Goal: Task Accomplishment & Management: Use online tool/utility

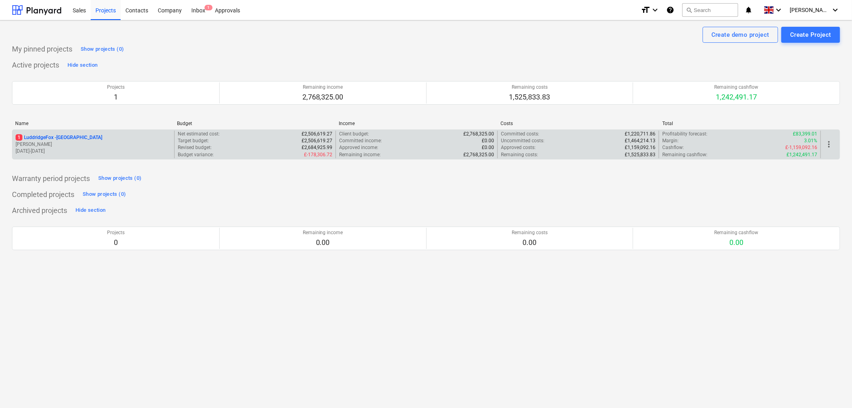
click at [74, 141] on p "1 LuddridgeFox - [GEOGRAPHIC_DATA]" at bounding box center [59, 137] width 87 height 7
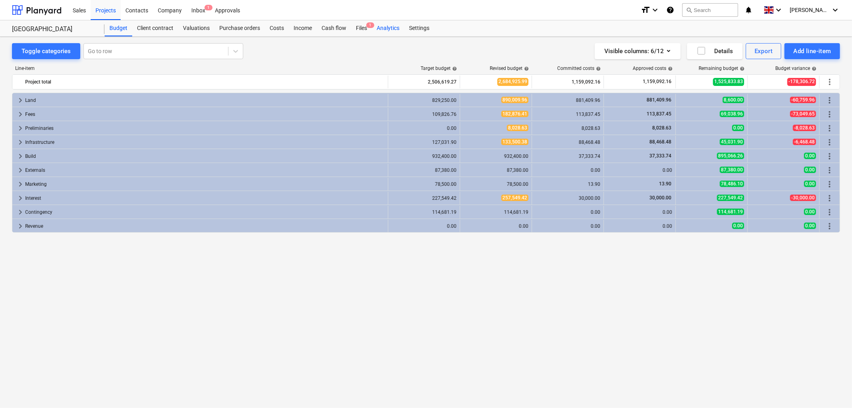
click at [374, 26] on div "Analytics" at bounding box center [388, 28] width 32 height 16
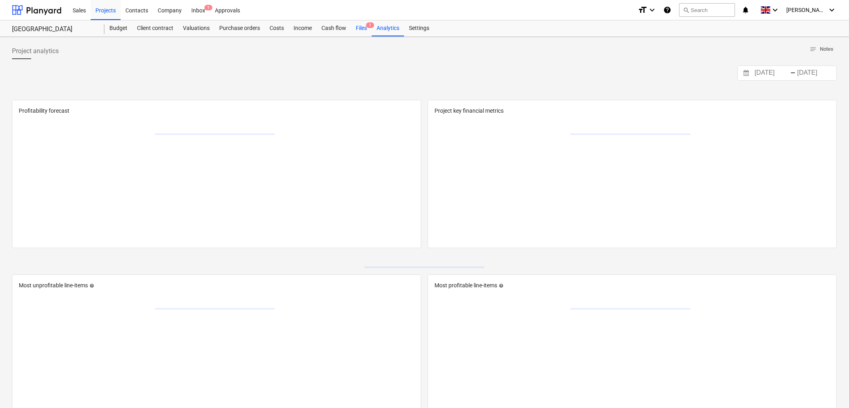
click at [369, 27] on span "1" at bounding box center [370, 25] width 8 height 6
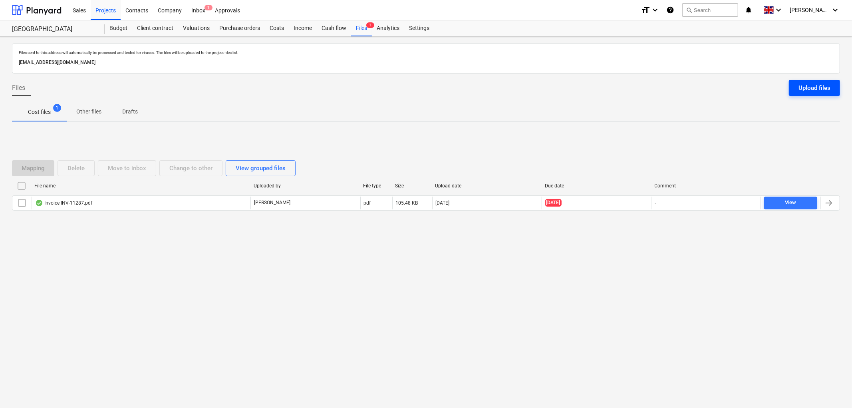
click at [804, 88] on div "Upload files" at bounding box center [815, 88] width 32 height 10
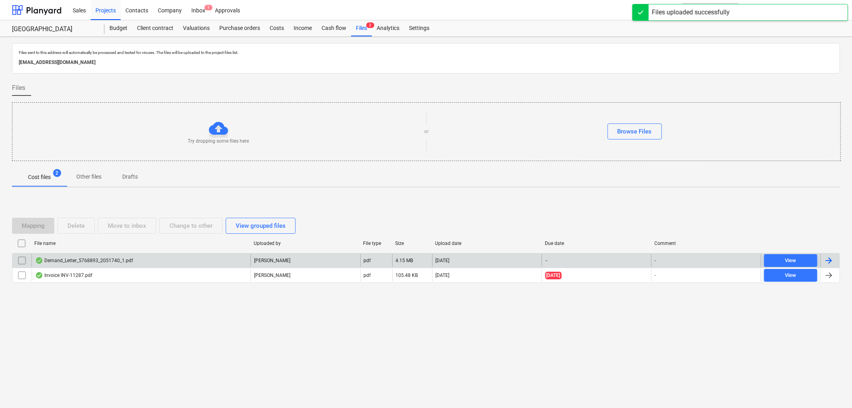
click at [74, 263] on div "Demand_Letter_5768893_2051740_1.pdf" at bounding box center [84, 260] width 98 height 6
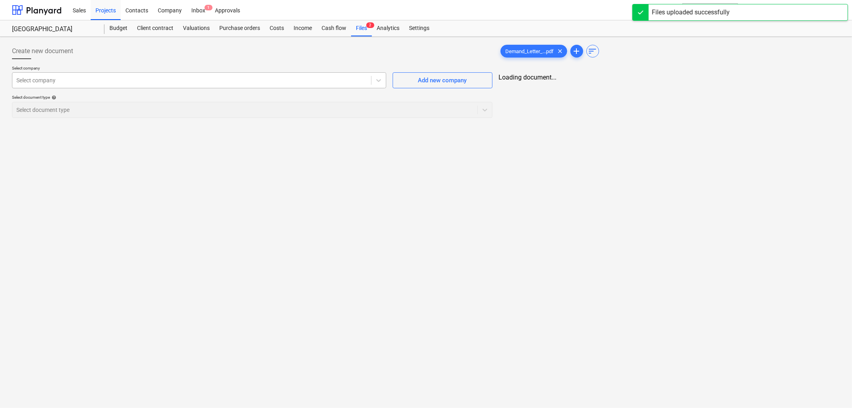
click at [97, 82] on div at bounding box center [191, 80] width 351 height 8
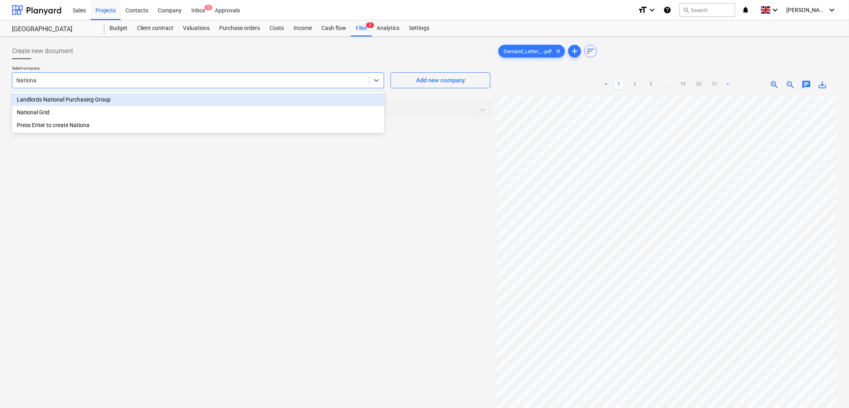
type input "National"
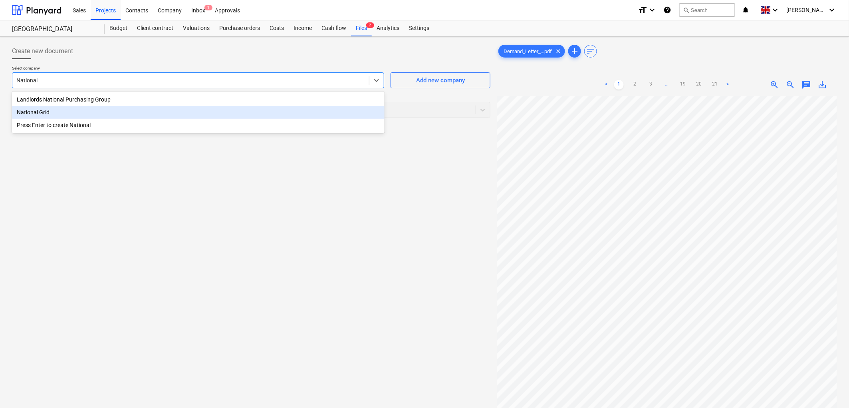
click at [105, 118] on div "National Grid" at bounding box center [198, 112] width 373 height 13
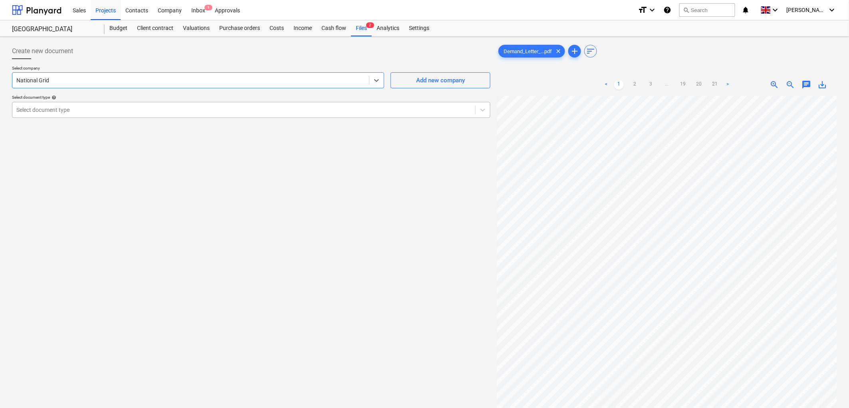
click at [95, 104] on div "Select document type" at bounding box center [243, 109] width 463 height 11
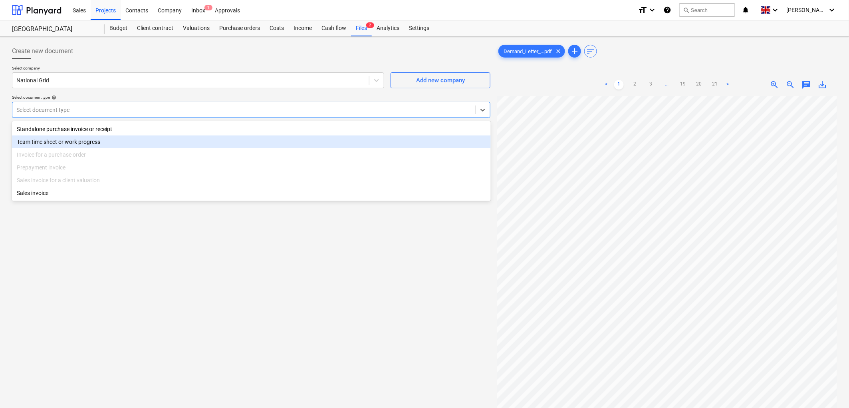
click at [87, 135] on div "Team time sheet or work progress" at bounding box center [251, 141] width 479 height 13
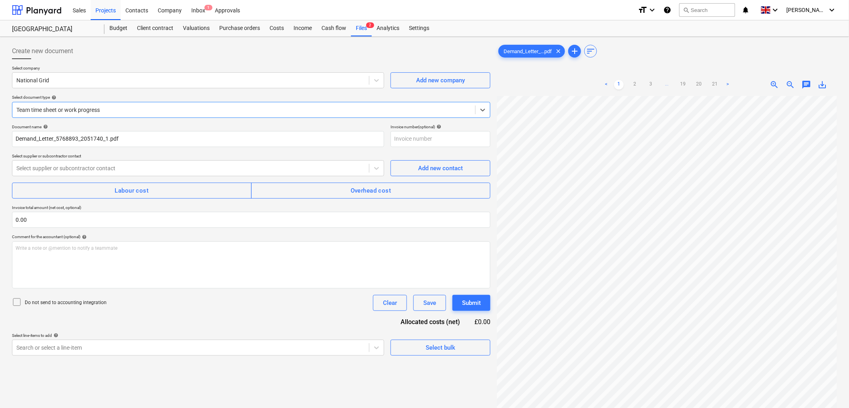
click at [88, 111] on div at bounding box center [243, 110] width 455 height 8
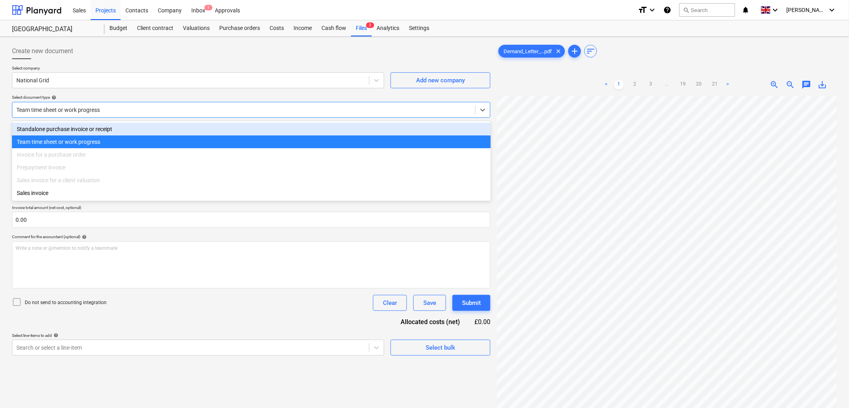
click at [84, 125] on div "Standalone purchase invoice or receipt" at bounding box center [251, 129] width 479 height 13
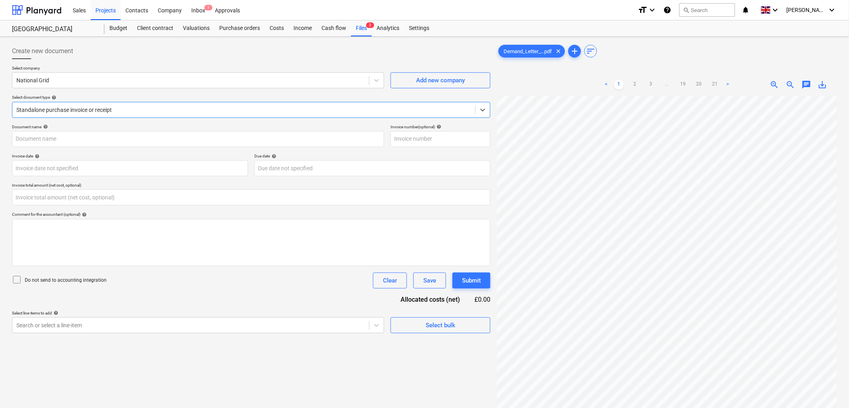
type input "Demand_Letter_5768893_2051740_1.pdf"
type input "0.00"
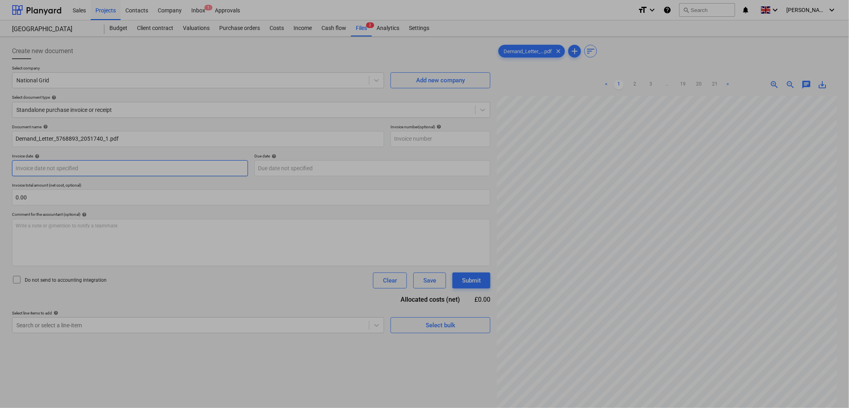
click at [80, 163] on body "Sales Projects Contacts Company Inbox 1 Approvals format_size keyboard_arrow_do…" at bounding box center [424, 204] width 849 height 408
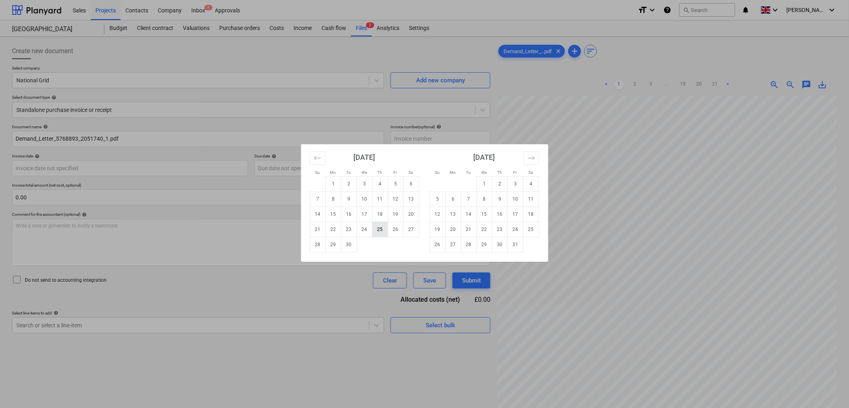
click at [378, 229] on td "25" at bounding box center [380, 229] width 16 height 15
type input "25 Sep 2025"
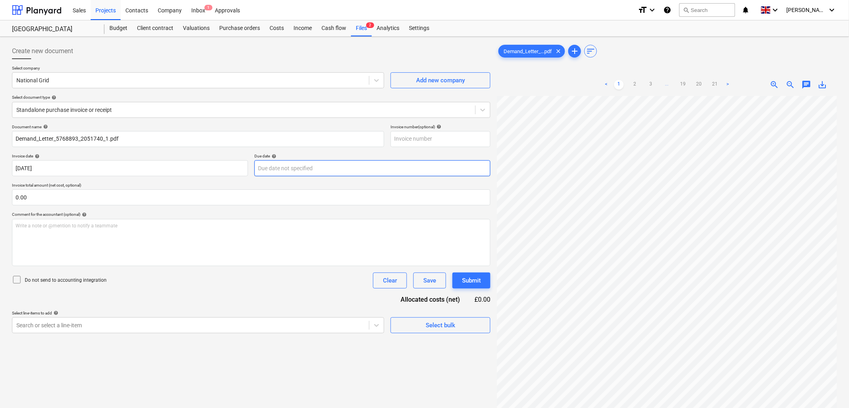
click at [302, 173] on body "Sales Projects Contacts Company Inbox 1 Approvals format_size keyboard_arrow_do…" at bounding box center [424, 204] width 849 height 408
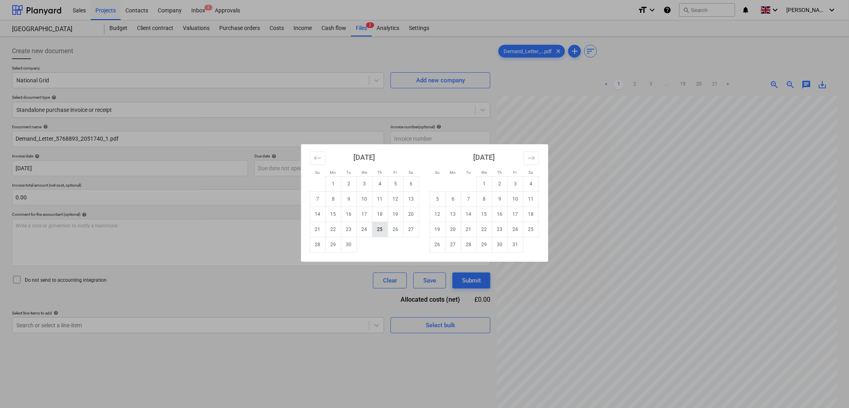
click at [383, 228] on td "25" at bounding box center [380, 229] width 16 height 15
type input "25 Sep 2025"
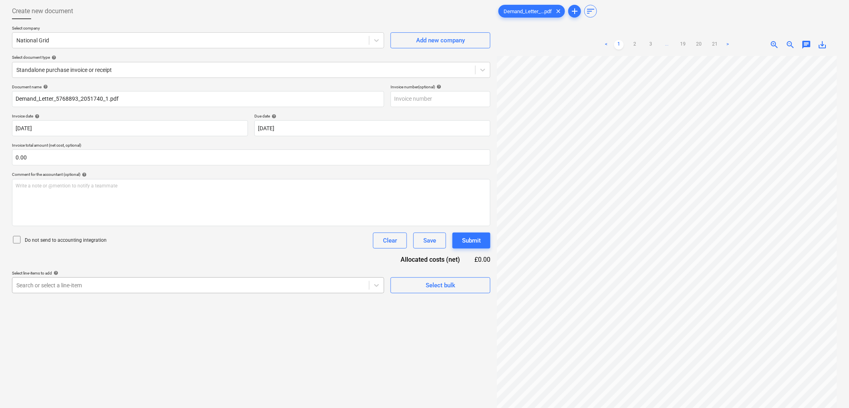
click at [66, 326] on body "Sales Projects Contacts Company Inbox 1 Approvals format_size keyboard_arrow_do…" at bounding box center [424, 164] width 849 height 408
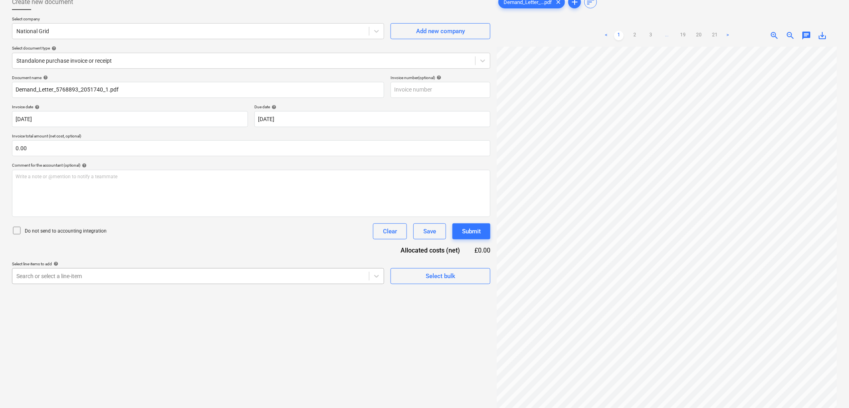
scroll to position [54, 0]
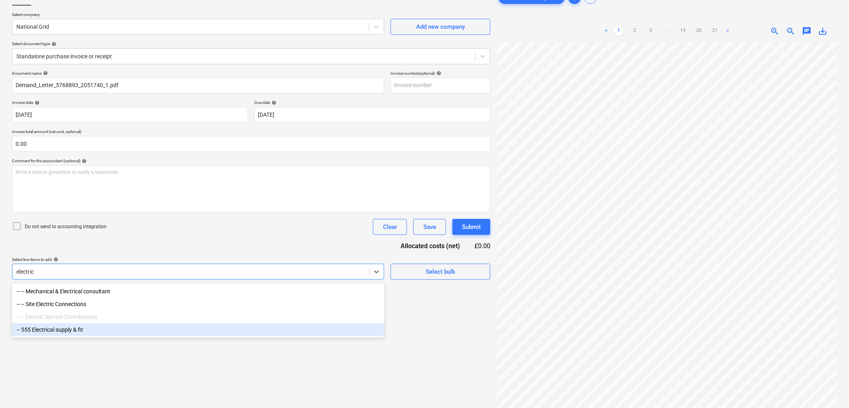
click at [87, 320] on div "-- -- Electric Service Contributions" at bounding box center [198, 316] width 373 height 13
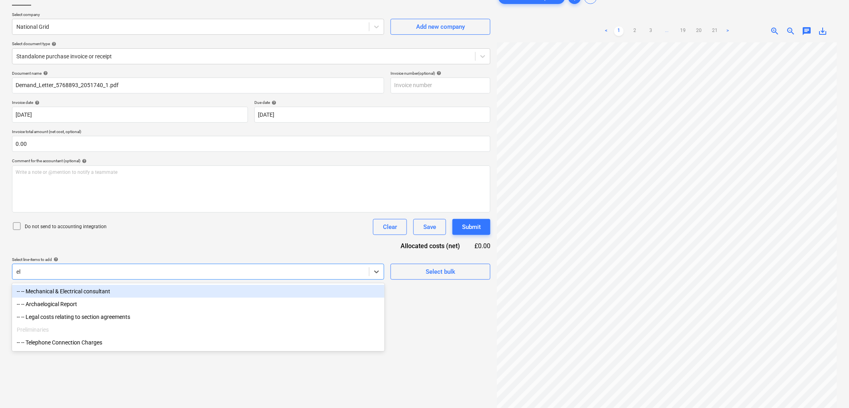
type input "e"
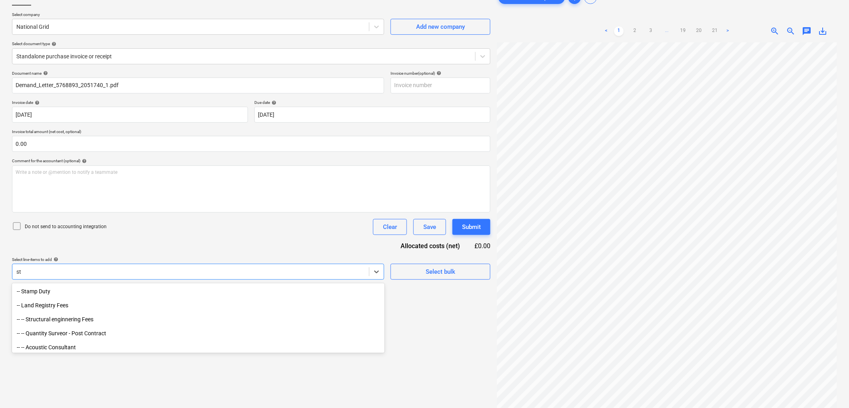
type input "s"
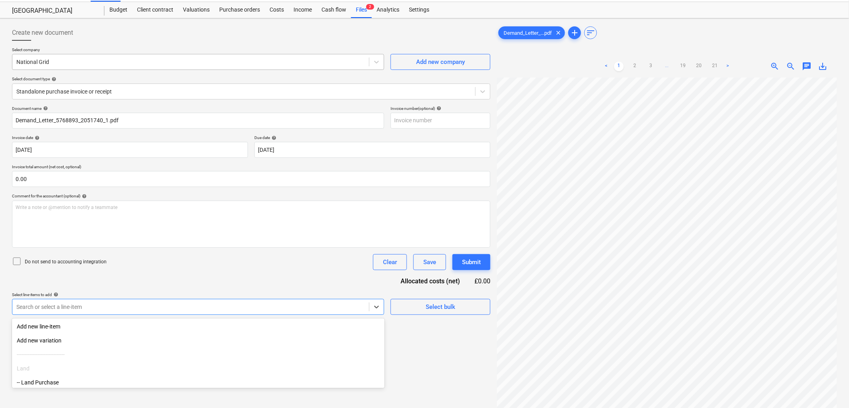
scroll to position [0, 0]
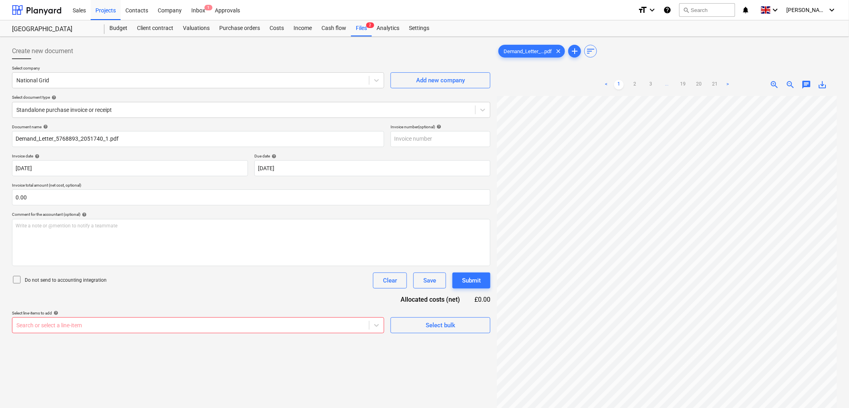
click at [97, 327] on body "Sales Projects Contacts Company Inbox 1 Approvals format_size keyboard_arrow_do…" at bounding box center [424, 204] width 849 height 408
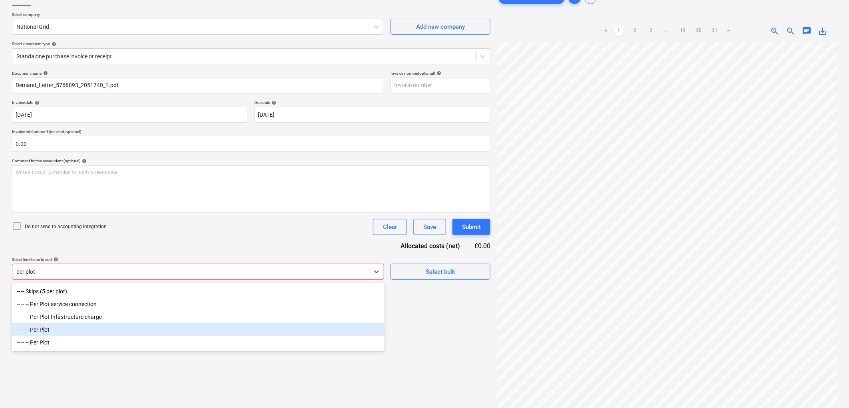
scroll to position [26, 0]
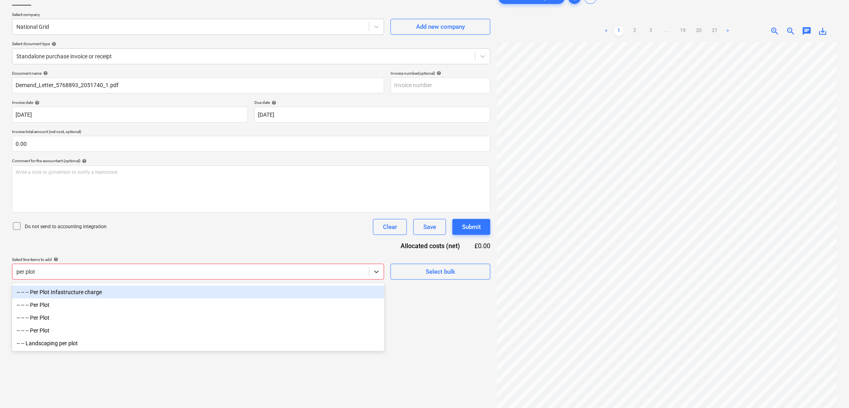
type input "per plot"
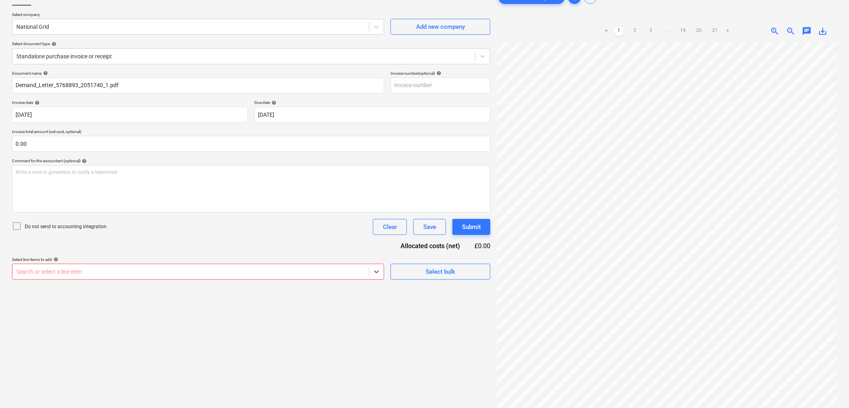
click at [73, 269] on div at bounding box center [190, 272] width 349 height 8
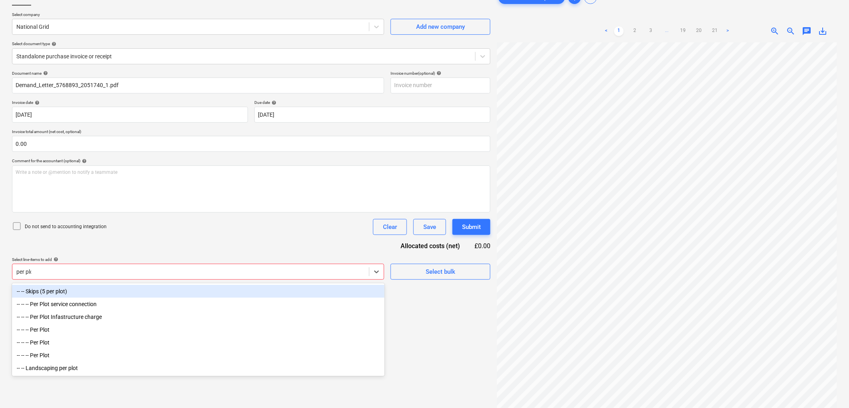
type input "per plot"
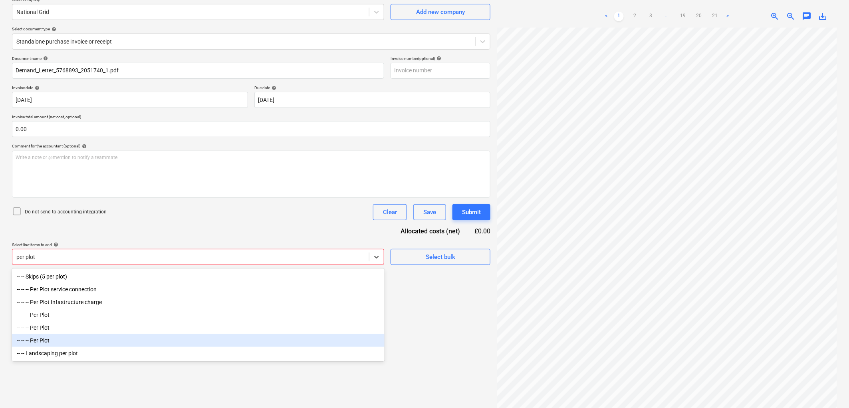
scroll to position [80, 0]
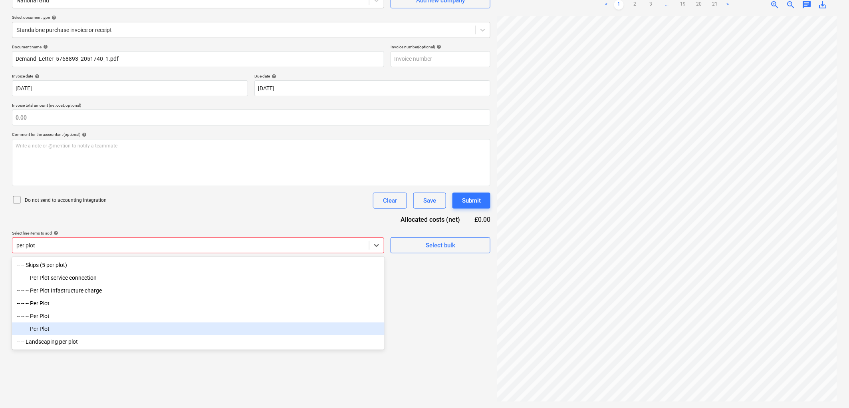
click at [70, 330] on div "-- -- -- Per Plot" at bounding box center [198, 328] width 373 height 13
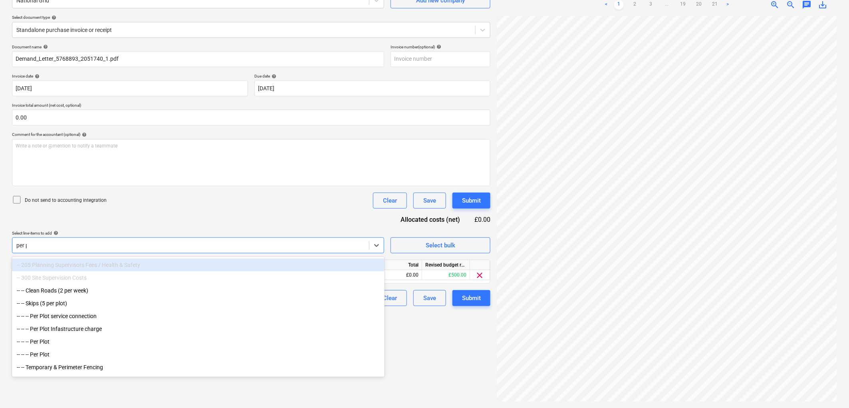
type input "per pl"
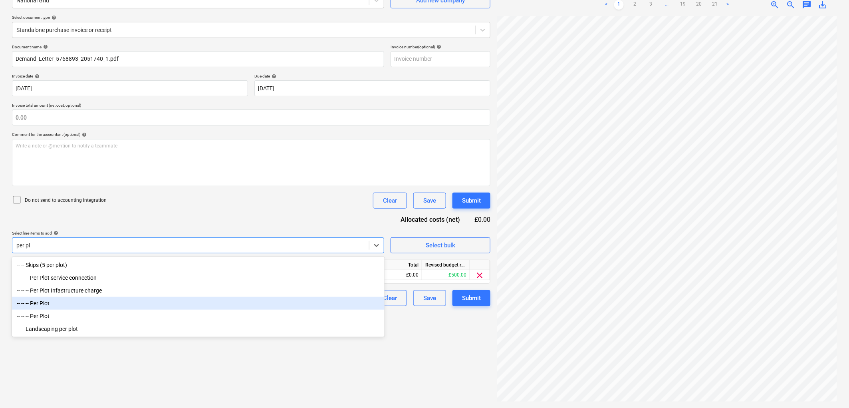
click at [66, 302] on div "-- -- -- Per Plot" at bounding box center [198, 303] width 373 height 13
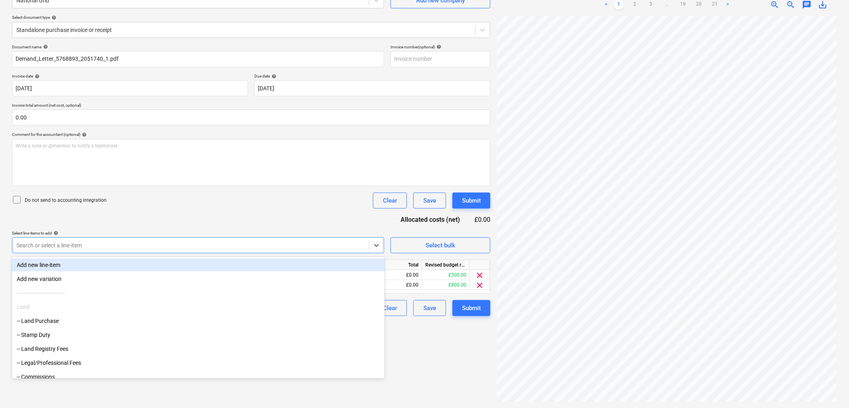
click at [252, 197] on div "Do not send to accounting integration Clear Save Submit" at bounding box center [251, 201] width 479 height 16
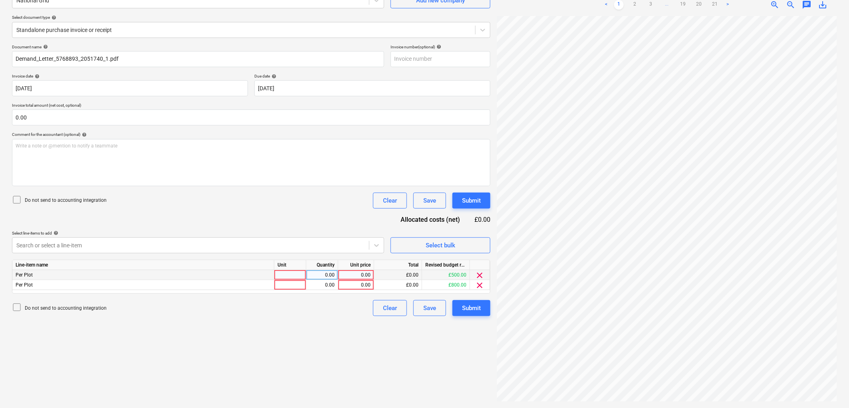
click at [479, 275] on span "clear" at bounding box center [480, 276] width 10 height 10
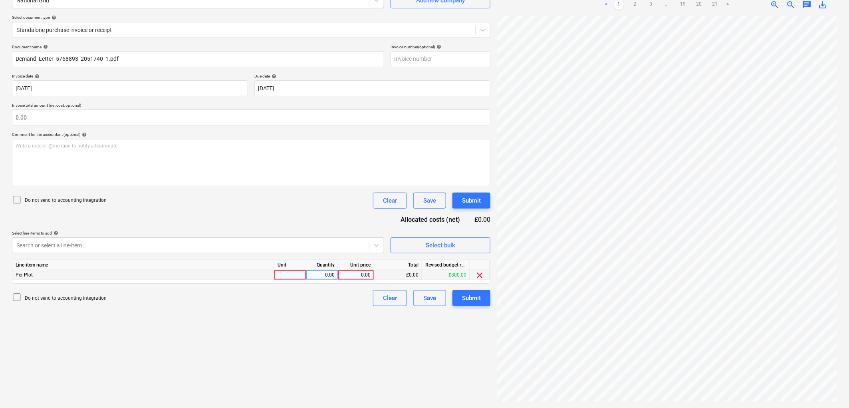
click at [298, 272] on div at bounding box center [291, 275] width 32 height 10
type input "1"
type input "754"
click at [287, 324] on div "Create new document Select company National Grid Add new company Select documen…" at bounding box center [251, 182] width 485 height 445
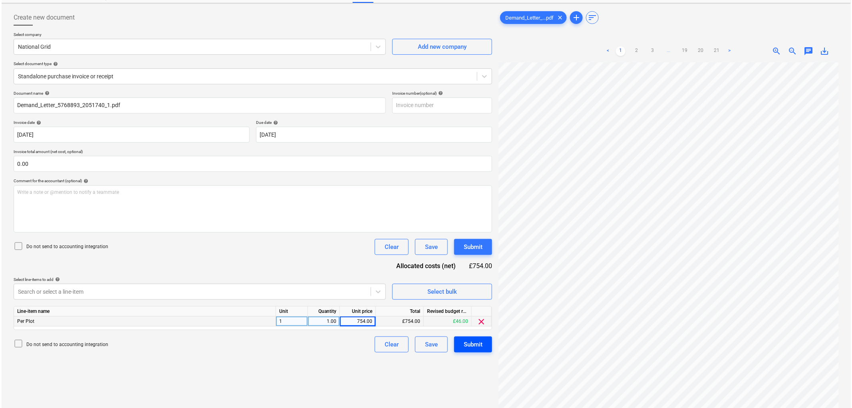
scroll to position [0, 0]
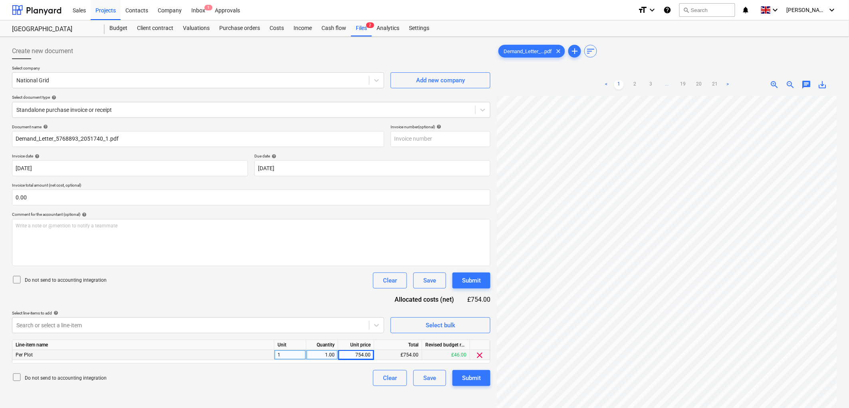
click at [654, 85] on link "3" at bounding box center [651, 85] width 10 height 10
click at [691, 83] on link "19" at bounding box center [691, 85] width 10 height 10
click at [84, 191] on input "text" at bounding box center [251, 197] width 479 height 16
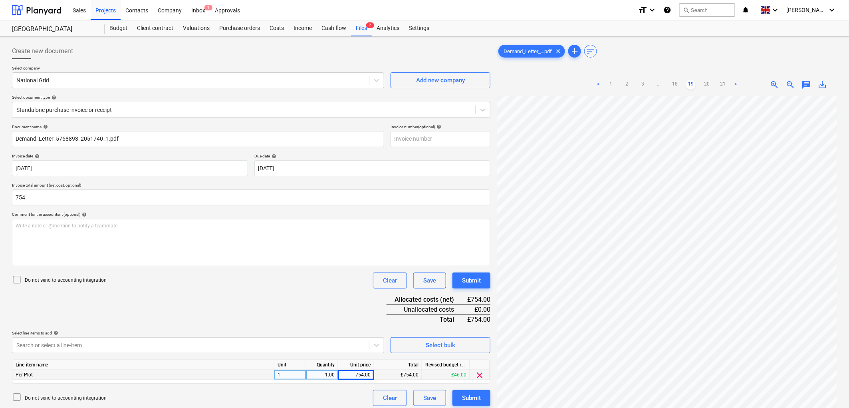
type input "754.00"
click at [180, 292] on div "Document name help Demand_Letter_5768893_2051740_1.pdf Invoice number (optional…" at bounding box center [251, 265] width 479 height 282
click at [465, 401] on div "Submit" at bounding box center [471, 398] width 19 height 10
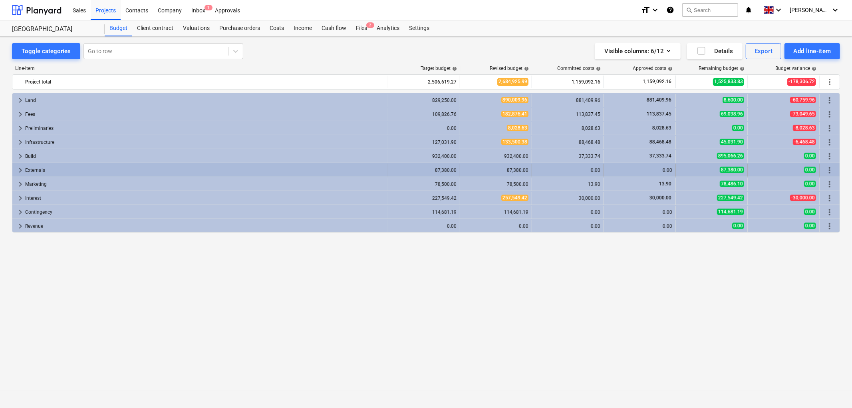
click at [21, 169] on span "keyboard_arrow_right" at bounding box center [21, 170] width 10 height 10
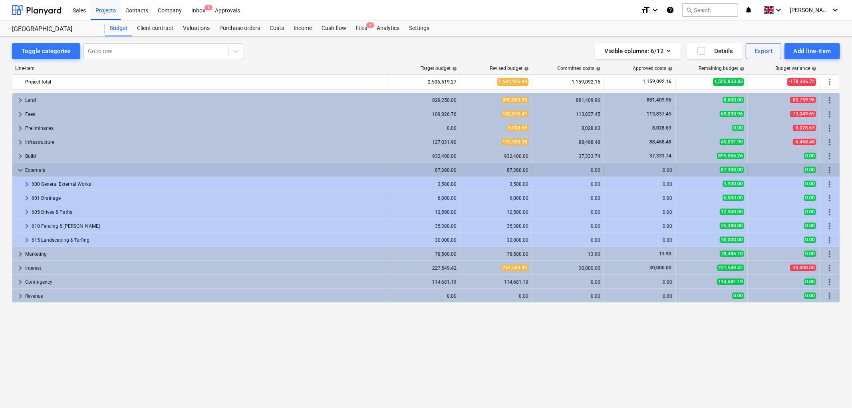
click at [18, 171] on span "keyboard_arrow_down" at bounding box center [21, 170] width 10 height 10
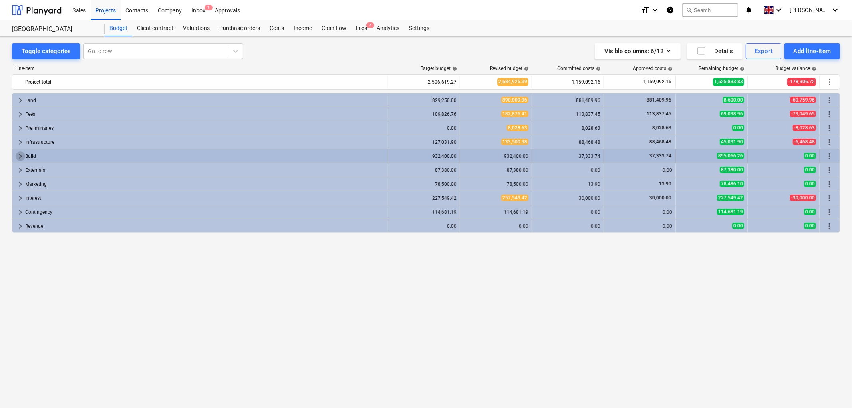
click at [17, 154] on span "keyboard_arrow_right" at bounding box center [21, 156] width 10 height 10
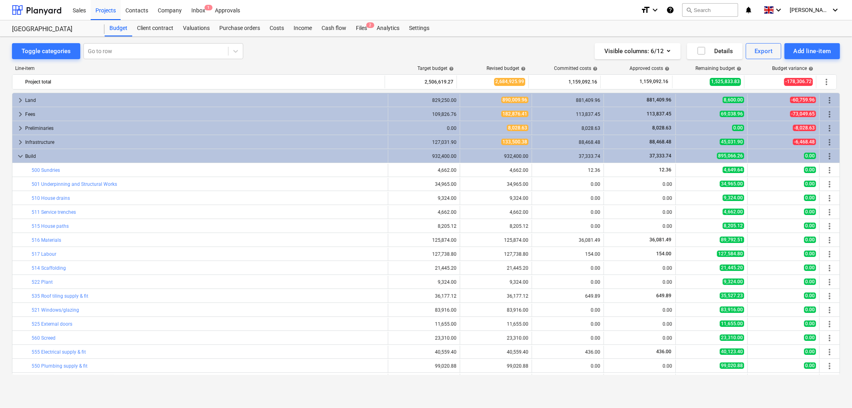
click at [18, 155] on span "keyboard_arrow_down" at bounding box center [21, 156] width 10 height 10
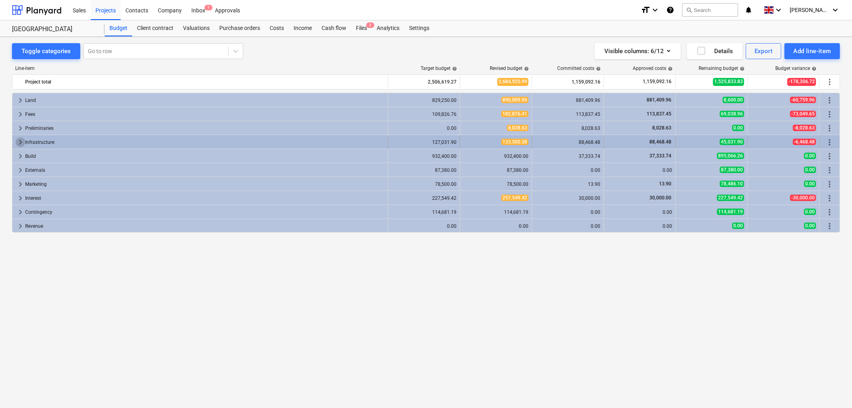
click at [20, 140] on span "keyboard_arrow_right" at bounding box center [21, 142] width 10 height 10
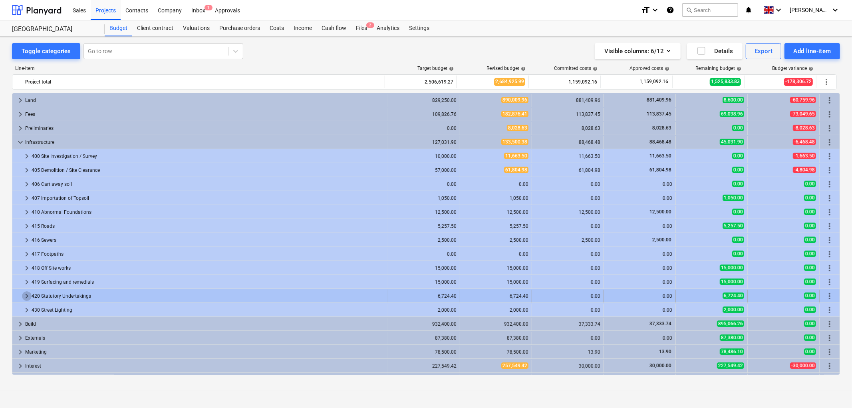
click at [29, 294] on span "keyboard_arrow_right" at bounding box center [27, 296] width 10 height 10
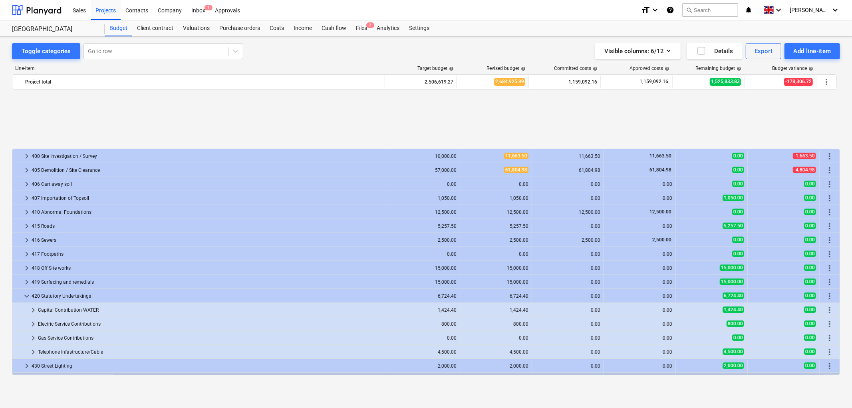
scroll to position [82, 0]
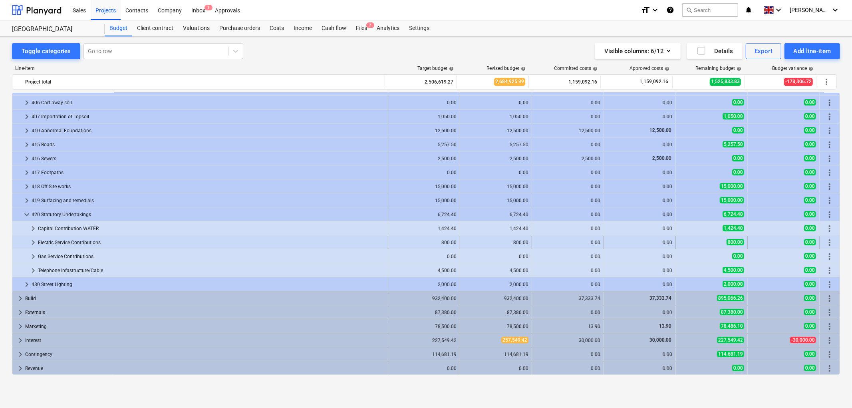
click at [30, 240] on span "keyboard_arrow_right" at bounding box center [33, 243] width 10 height 10
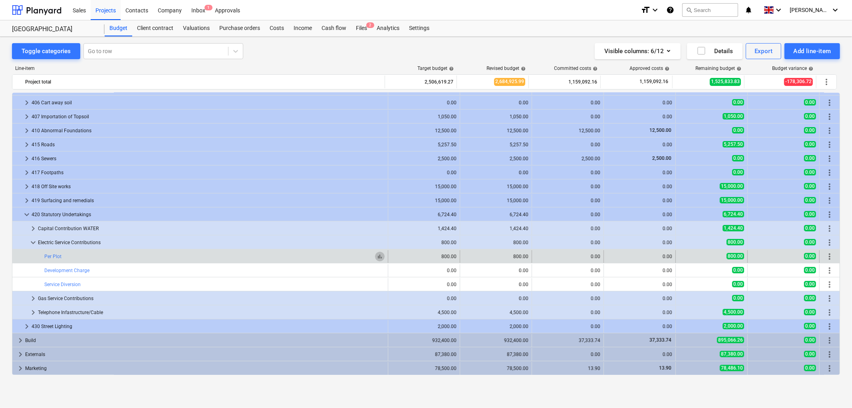
click at [377, 256] on span "bar_chart" at bounding box center [380, 256] width 6 height 6
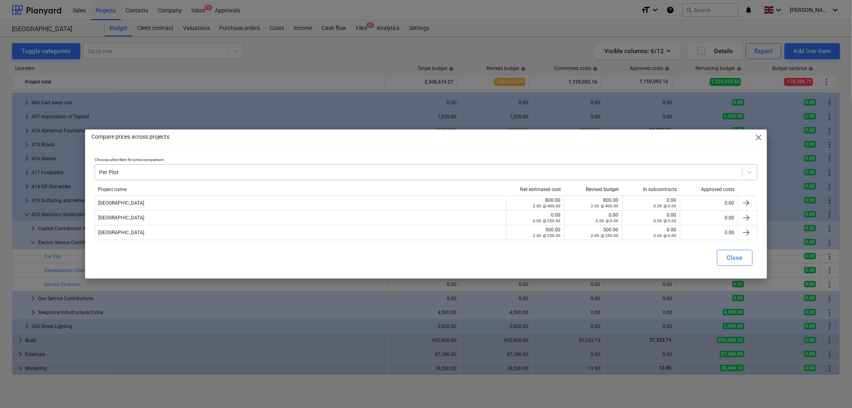
click at [161, 172] on div at bounding box center [418, 172] width 639 height 8
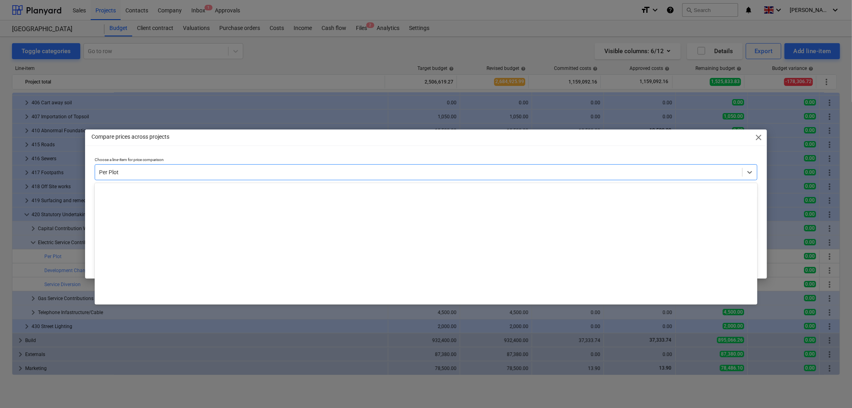
scroll to position [1930, 0]
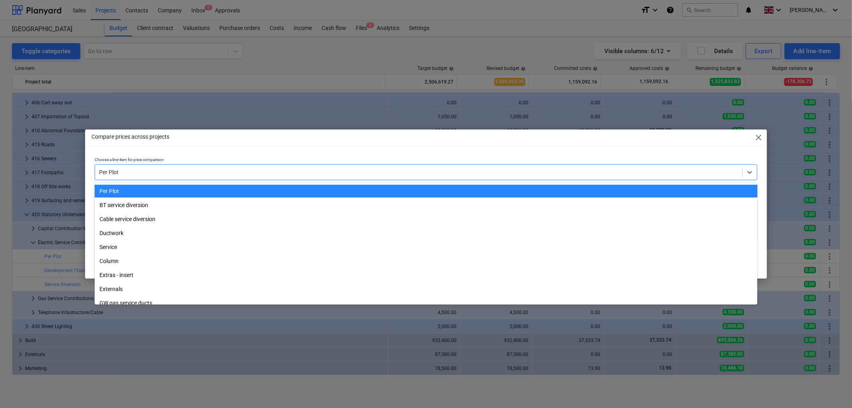
click at [158, 171] on div at bounding box center [418, 172] width 639 height 8
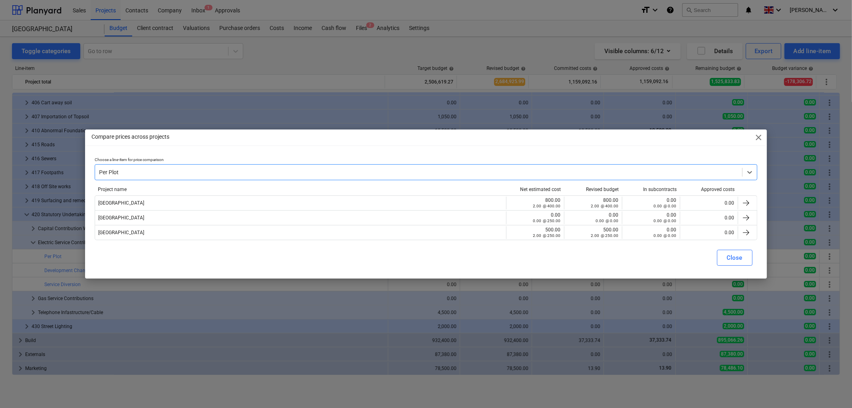
click at [758, 142] on span "close" at bounding box center [759, 138] width 10 height 10
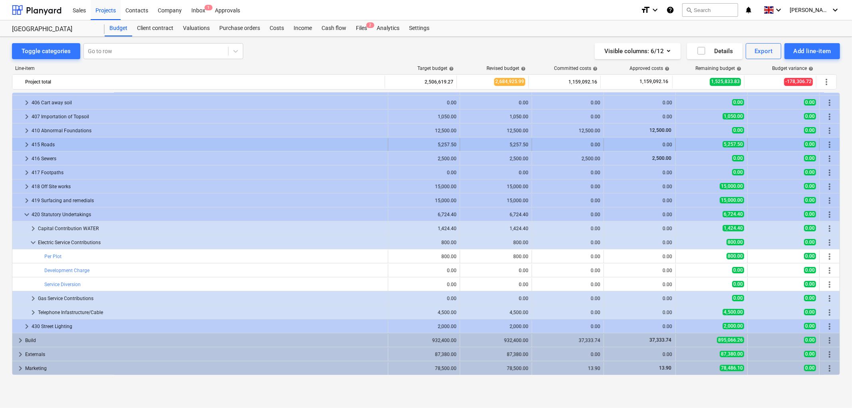
click at [760, 139] on div "0.00" at bounding box center [783, 144] width 65 height 13
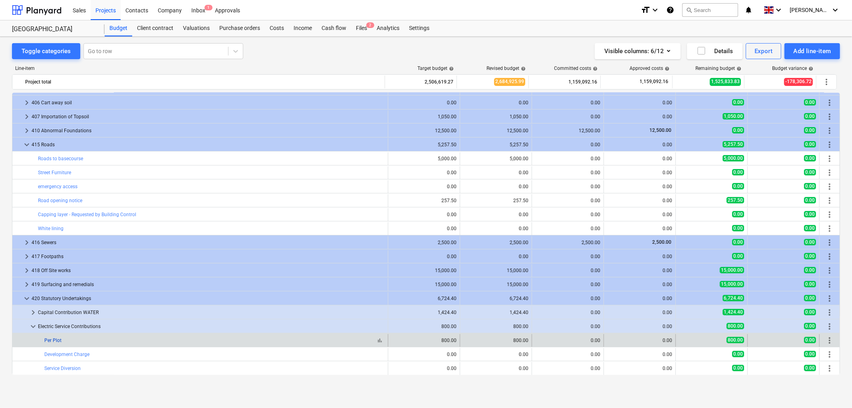
click at [55, 340] on link "Per Plot" at bounding box center [52, 341] width 17 height 6
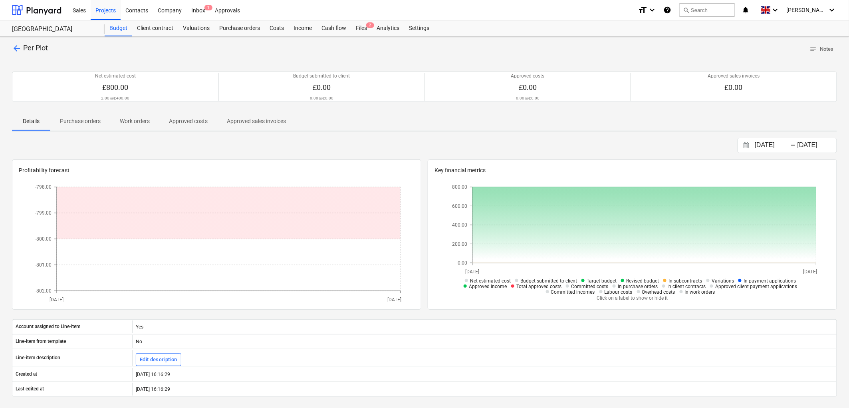
click at [21, 49] on span "arrow_back" at bounding box center [17, 49] width 10 height 10
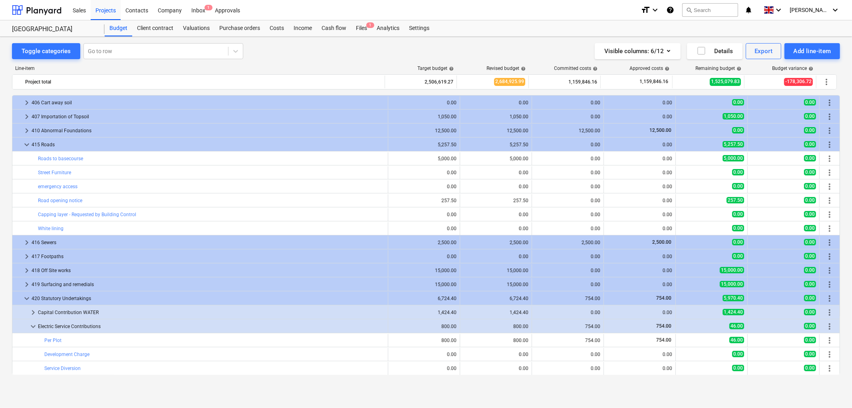
scroll to position [126, 0]
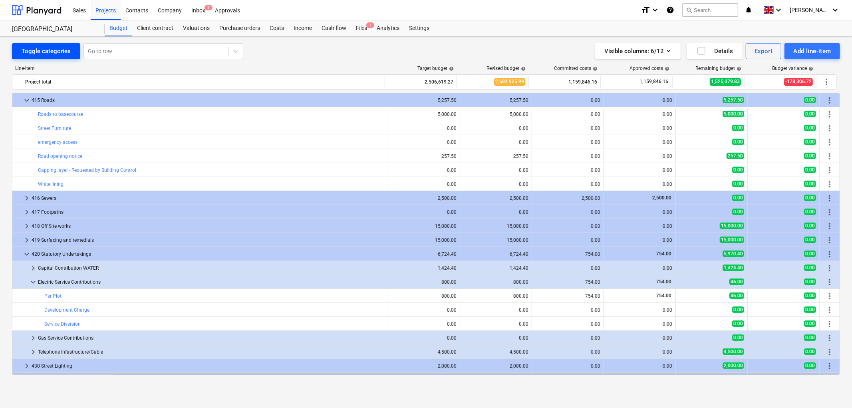
click at [48, 53] on div "Toggle categories" at bounding box center [46, 51] width 49 height 10
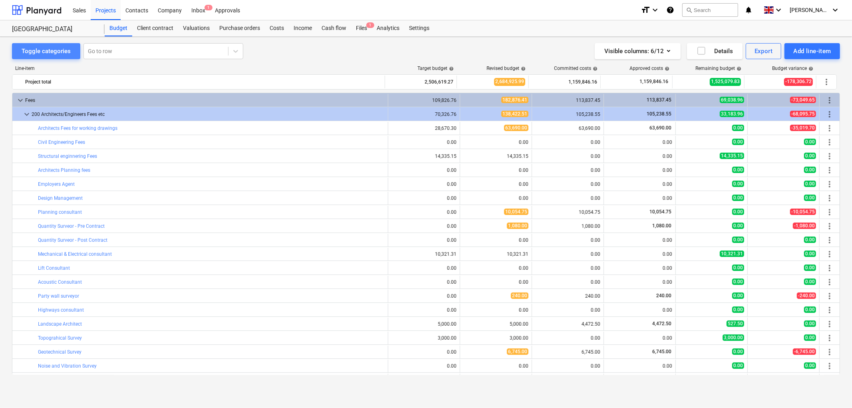
click at [47, 54] on div "Toggle categories" at bounding box center [46, 51] width 49 height 10
